Goal: Check status: Check status

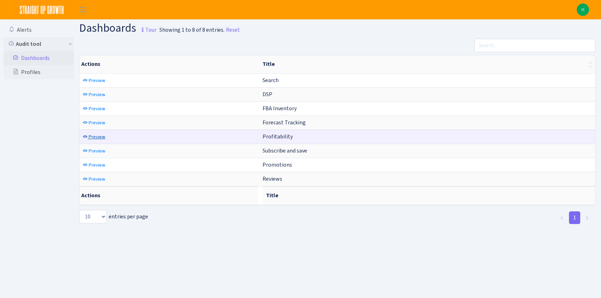
click at [95, 135] on span "Preview" at bounding box center [97, 136] width 17 height 7
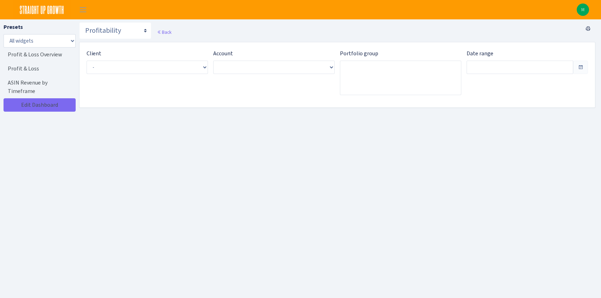
type input "Jul 25, 2025 - Aug 23, 2025"
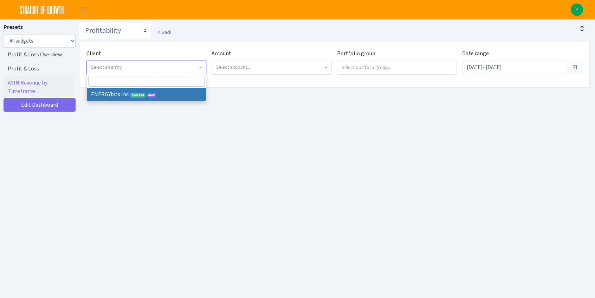
click at [132, 71] on span "Select an entry" at bounding box center [146, 67] width 119 height 13
select select "298"
select select
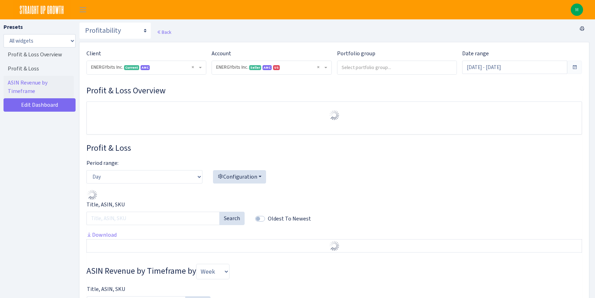
select select "416446232500569"
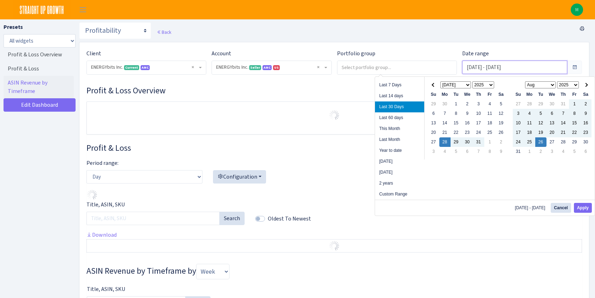
click at [492, 71] on input "[DATE] - [DATE]" at bounding box center [514, 66] width 105 height 13
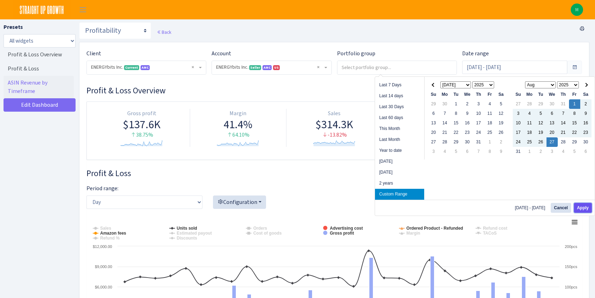
click at [583, 208] on button "Apply" at bounding box center [583, 208] width 18 height 10
type input "[DATE] - [DATE]"
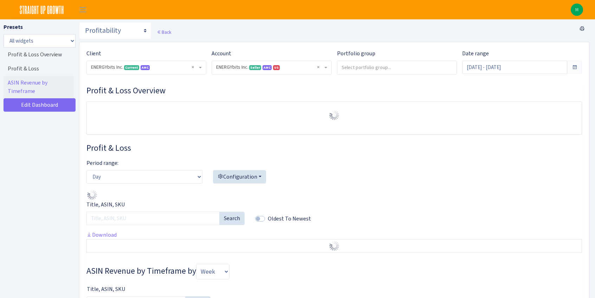
select select "416446232500569"
